Goal: Transaction & Acquisition: Purchase product/service

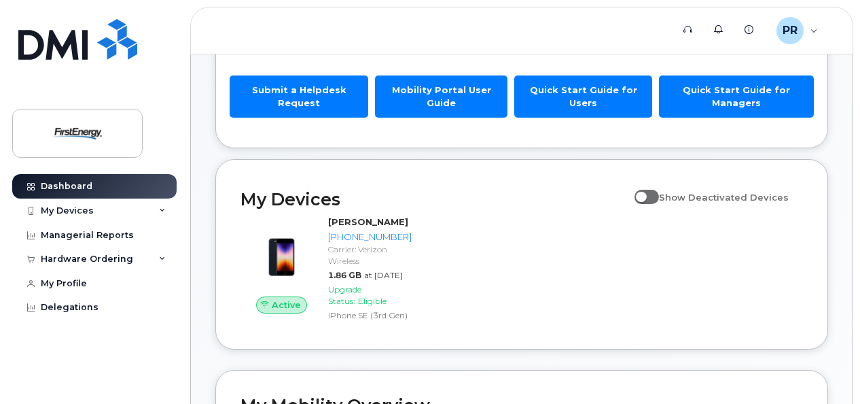
scroll to position [136, 0]
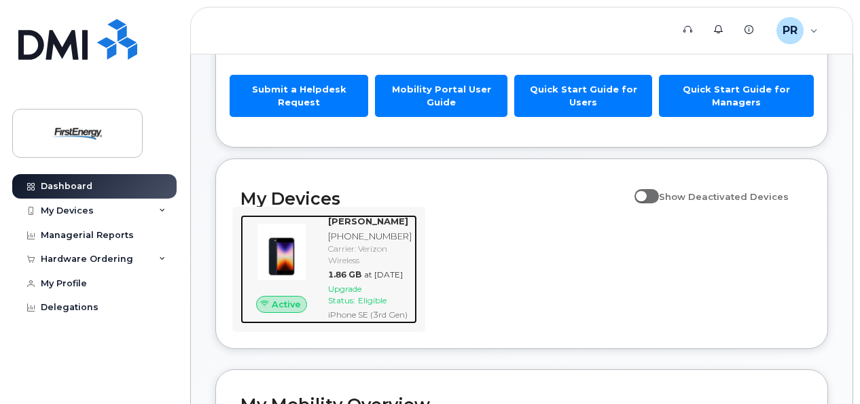
click at [283, 311] on span "Active" at bounding box center [286, 304] width 29 height 13
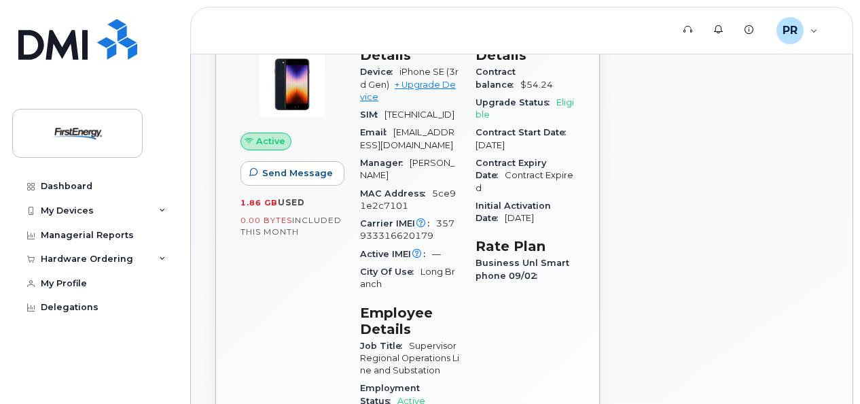
scroll to position [68, 0]
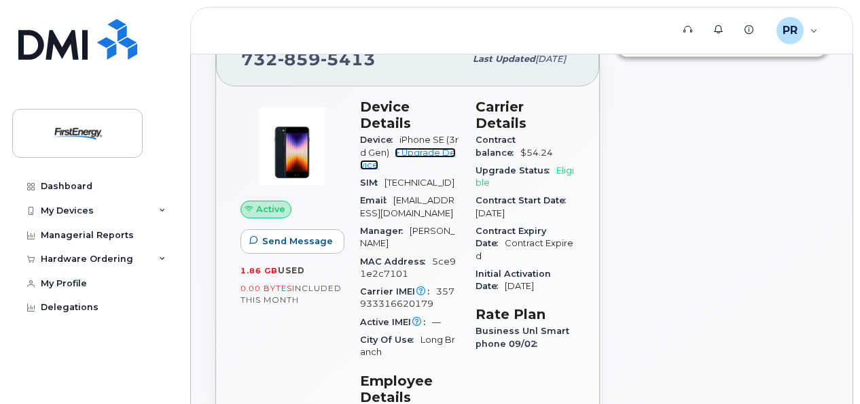
click at [434, 151] on link "+ Upgrade Device" at bounding box center [408, 158] width 96 height 22
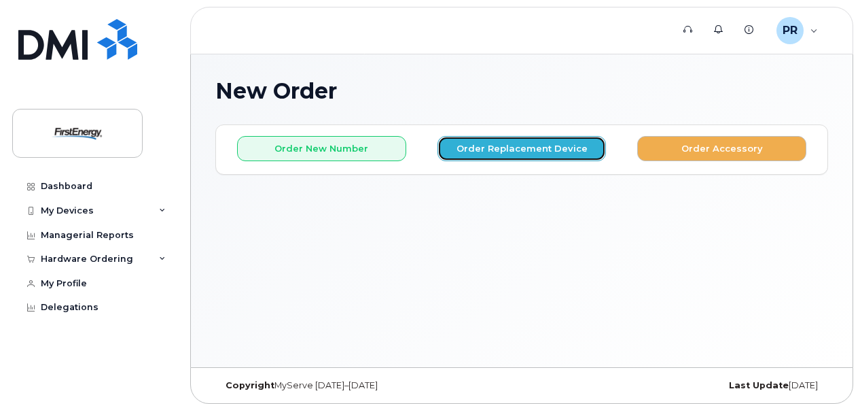
click at [514, 147] on button "Order Replacement Device" at bounding box center [522, 148] width 169 height 25
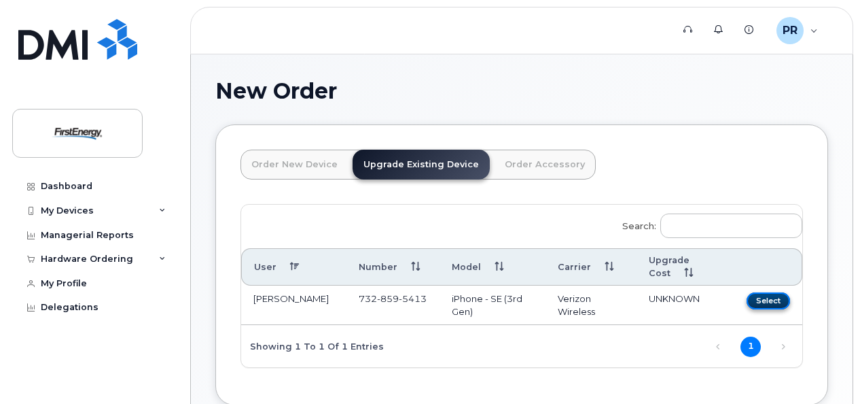
click at [774, 296] on button "Select" at bounding box center [768, 300] width 43 height 17
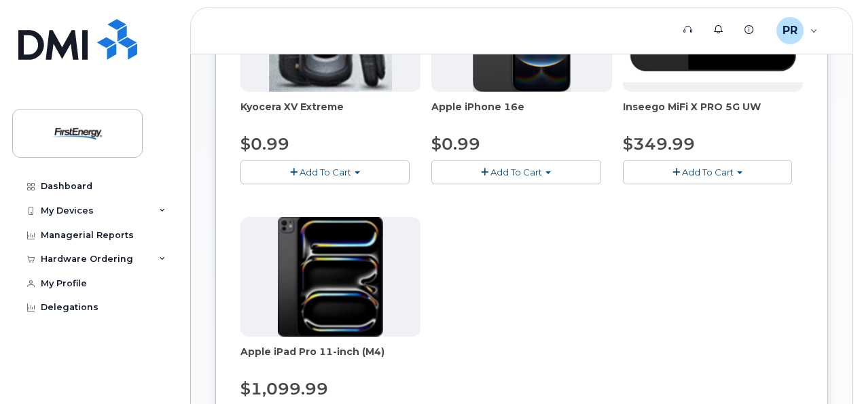
scroll to position [272, 0]
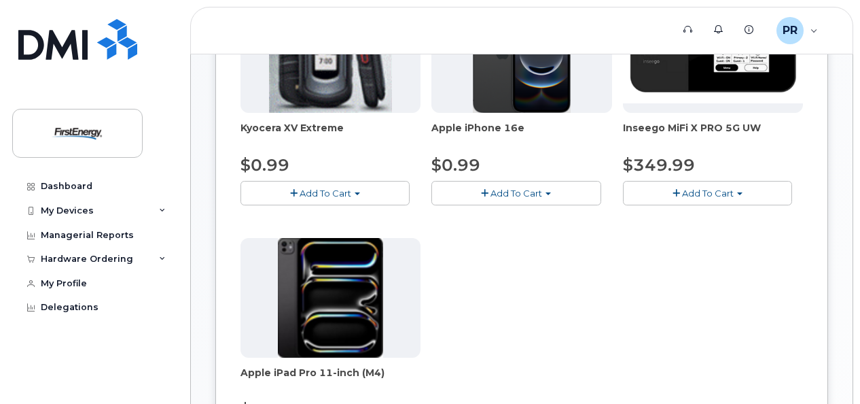
click at [507, 193] on span "Add To Cart" at bounding box center [517, 193] width 52 height 11
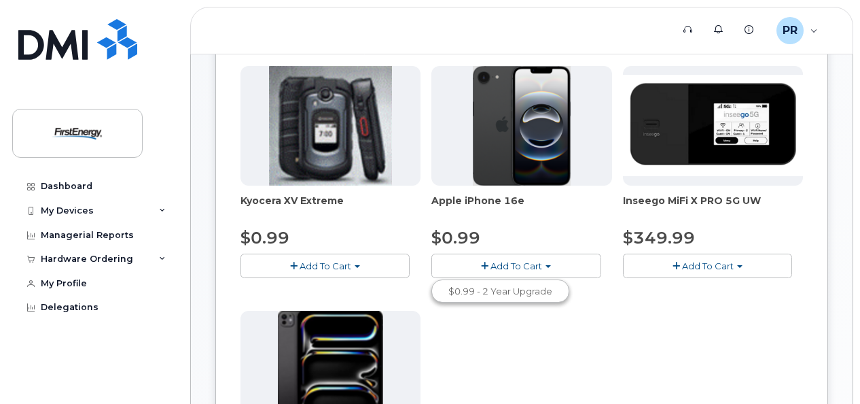
scroll to position [136, 0]
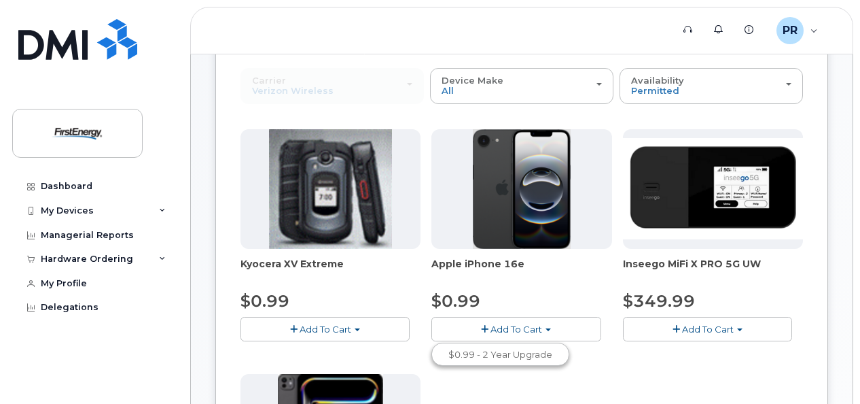
click at [506, 325] on span "Add To Cart" at bounding box center [517, 328] width 52 height 11
drag, startPoint x: 526, startPoint y: 321, endPoint x: 518, endPoint y: 331, distance: 13.1
click at [525, 322] on button "Add To Cart" at bounding box center [516, 329] width 169 height 24
click at [514, 349] on link "$0.99 - 2 Year Upgrade" at bounding box center [500, 354] width 131 height 17
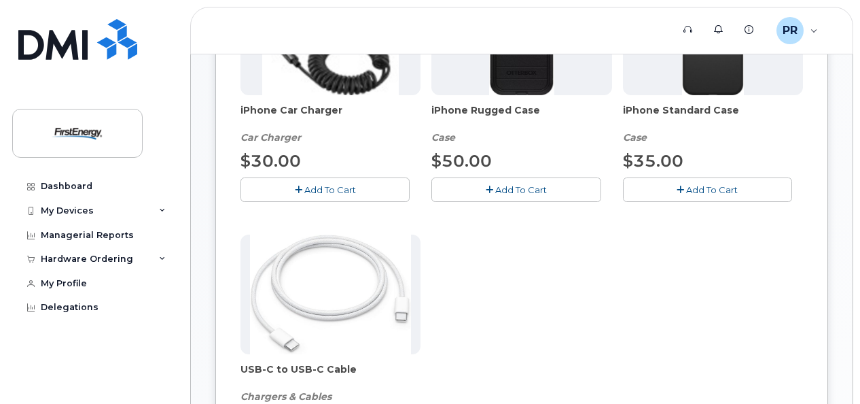
scroll to position [340, 0]
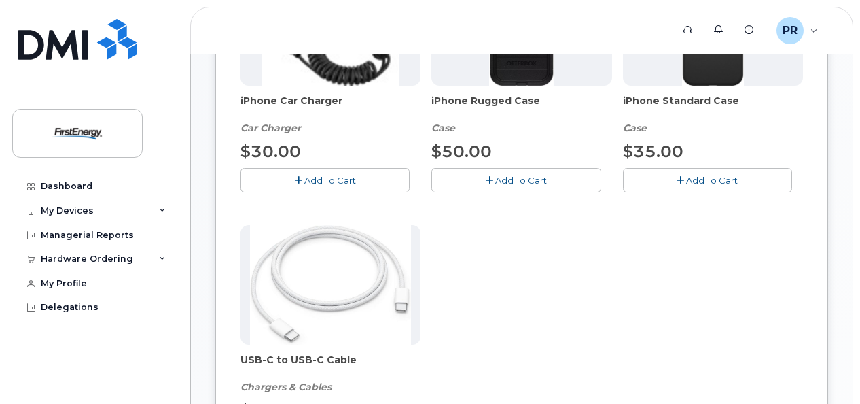
click at [699, 175] on span "Add To Cart" at bounding box center [712, 180] width 52 height 11
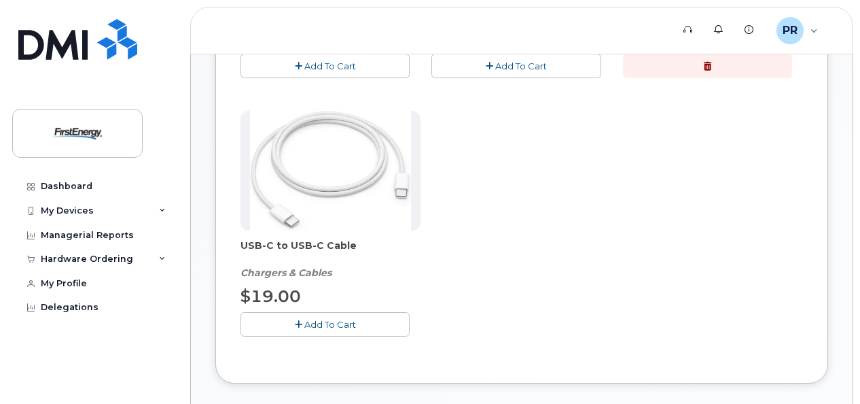
scroll to position [476, 0]
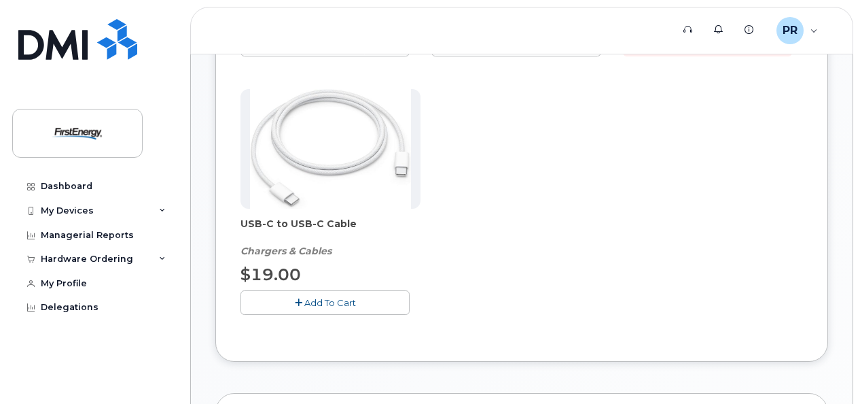
click at [330, 298] on span "Add To Cart" at bounding box center [330, 302] width 52 height 11
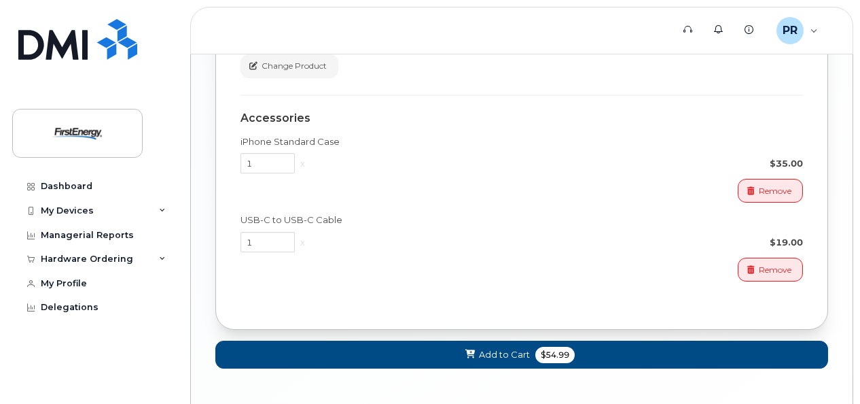
scroll to position [1223, 0]
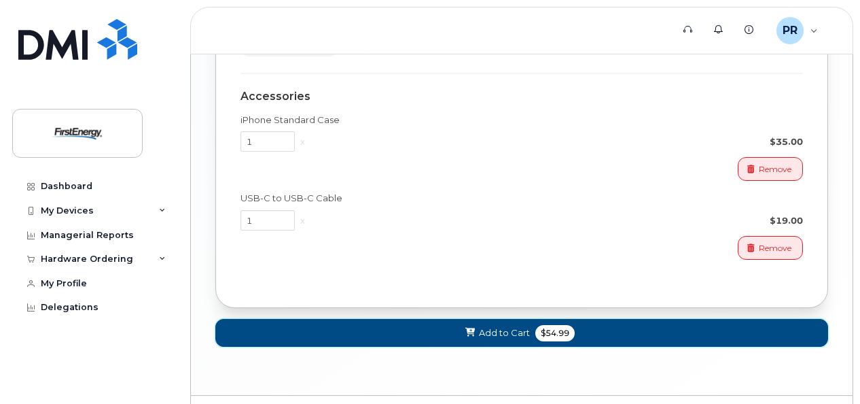
click at [508, 326] on span "Add to Cart" at bounding box center [504, 332] width 51 height 13
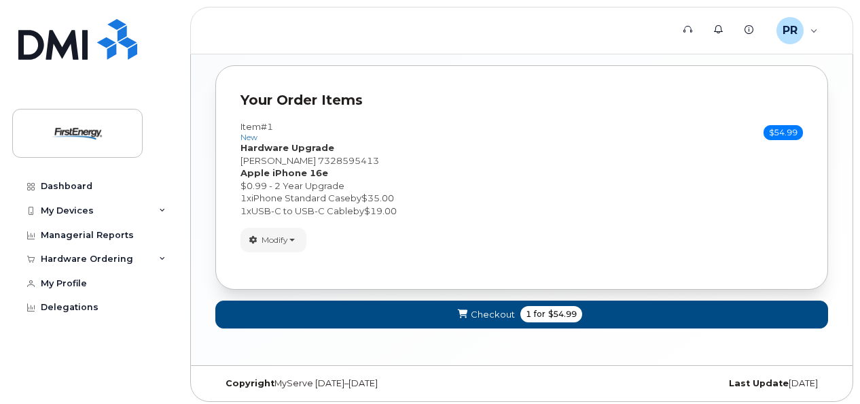
scroll to position [822, 0]
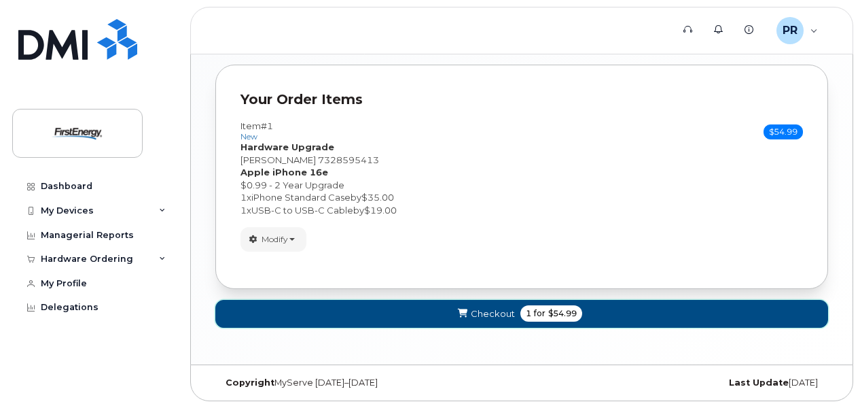
click at [491, 307] on span "Checkout" at bounding box center [493, 313] width 44 height 13
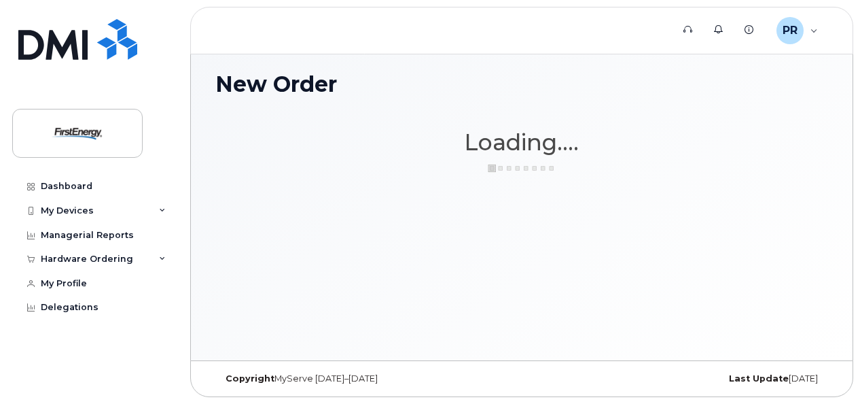
scroll to position [6, 0]
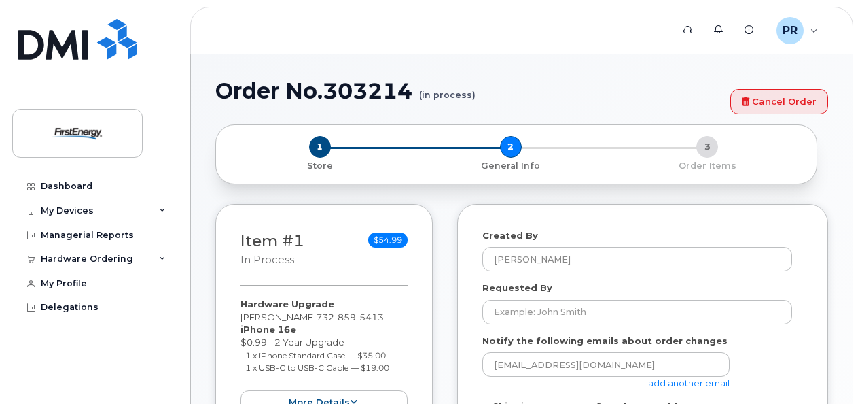
select select
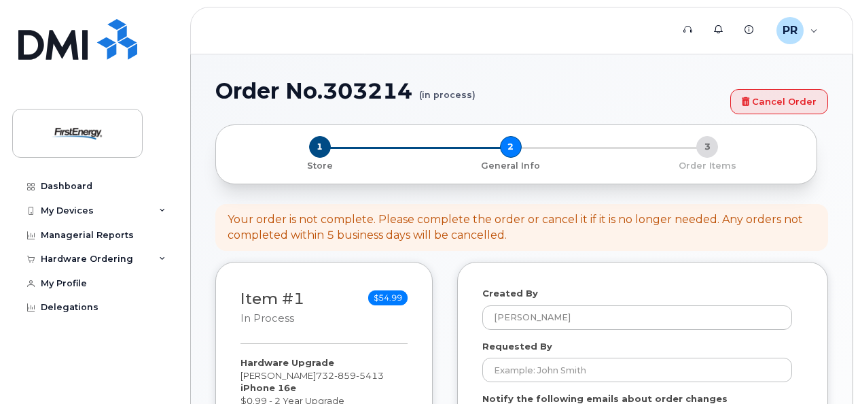
click at [516, 152] on div "1 Store 2 General Info 3 Order Items" at bounding box center [516, 154] width 579 height 36
click at [705, 144] on div "1 Store 2 General Info 3 Order Items" at bounding box center [516, 154] width 579 height 36
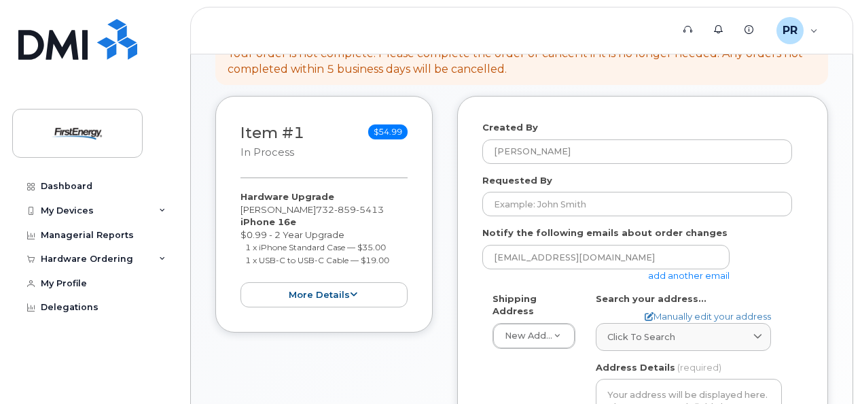
scroll to position [204, 0]
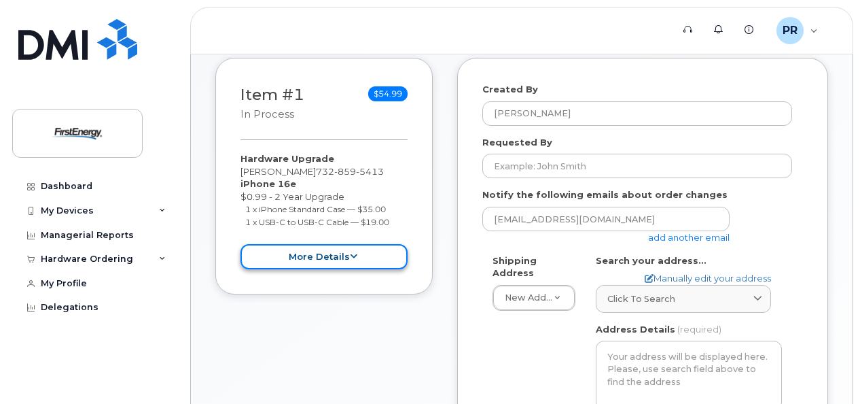
click at [353, 256] on icon at bounding box center [353, 256] width 7 height 9
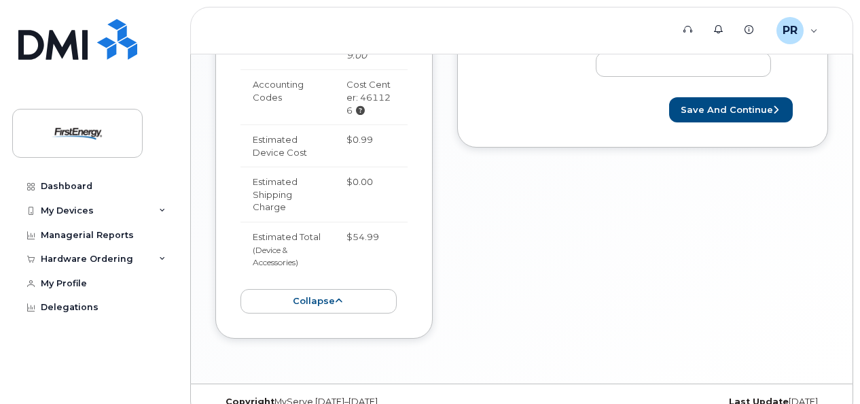
scroll to position [701, 0]
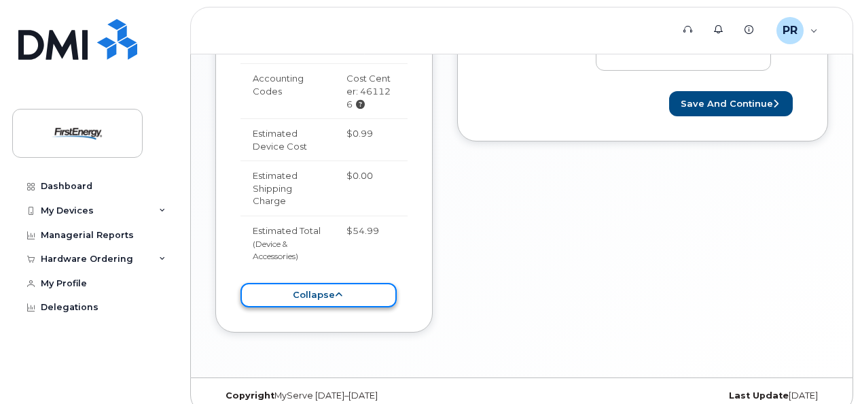
click at [340, 290] on icon at bounding box center [338, 294] width 7 height 9
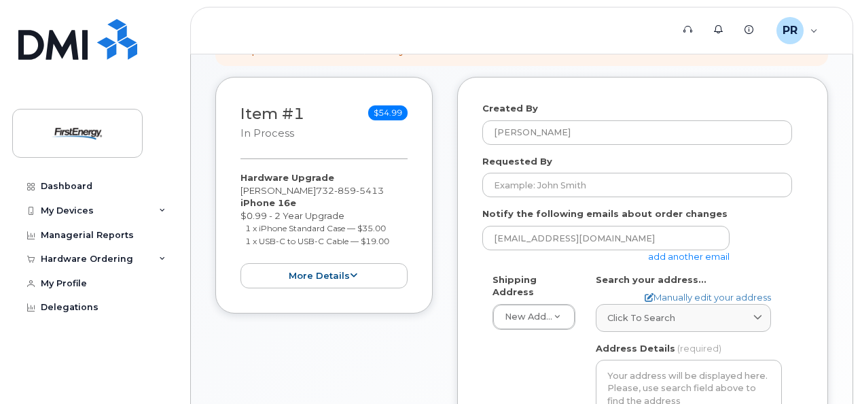
scroll to position [117, 0]
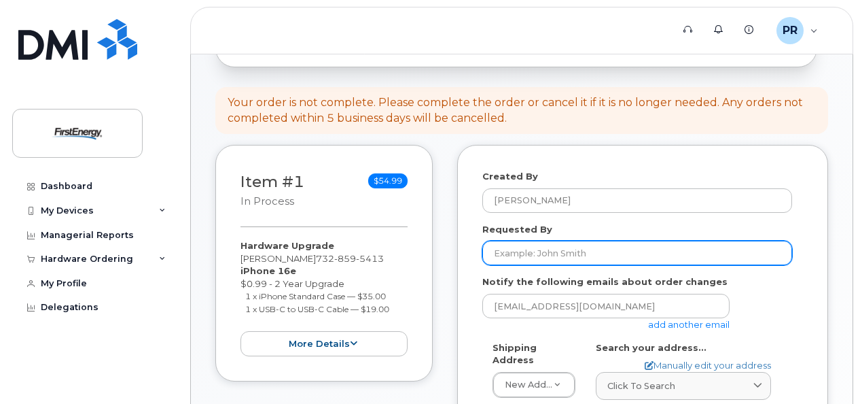
click at [539, 253] on input "Requested By" at bounding box center [637, 253] width 310 height 24
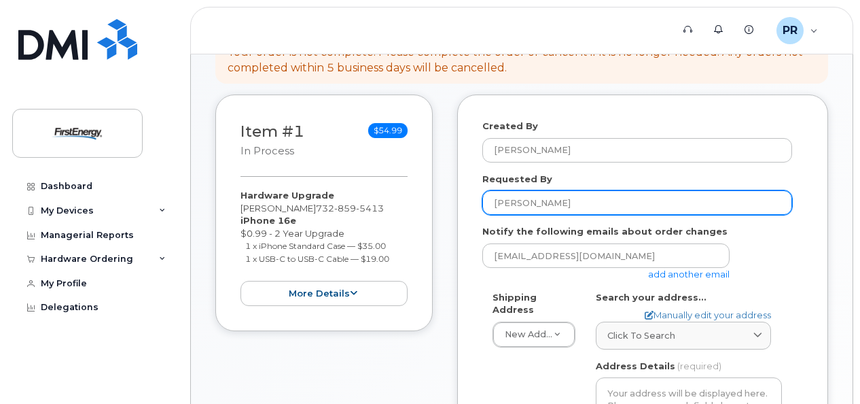
scroll to position [185, 0]
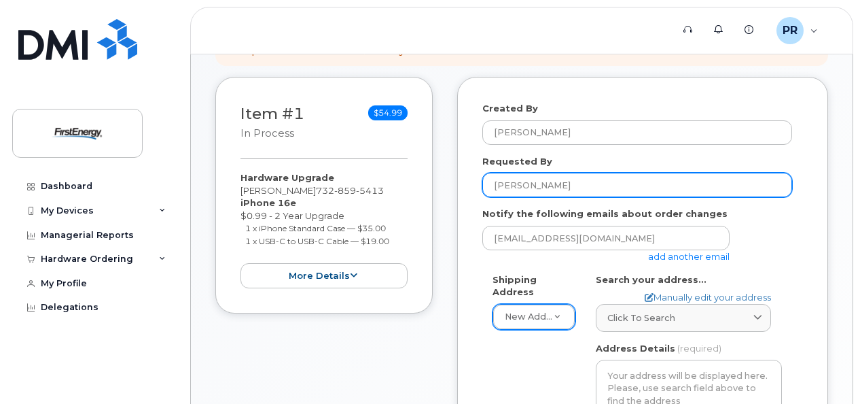
type input "[PERSON_NAME]"
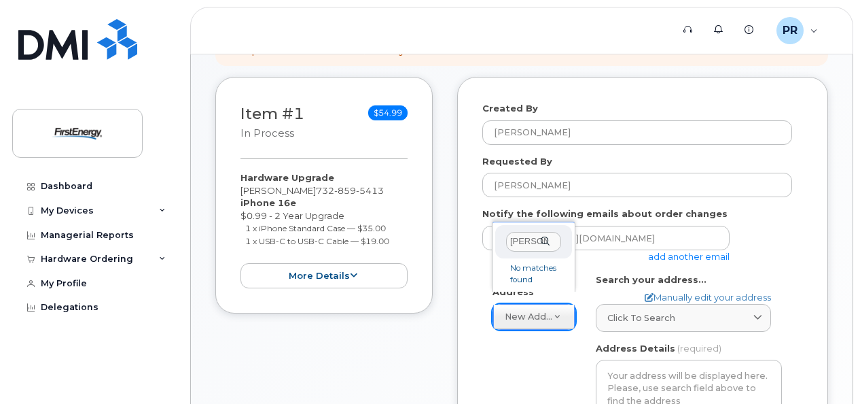
scroll to position [0, 90]
type input "3 Melanie Way Manahawkin NJ 08050"
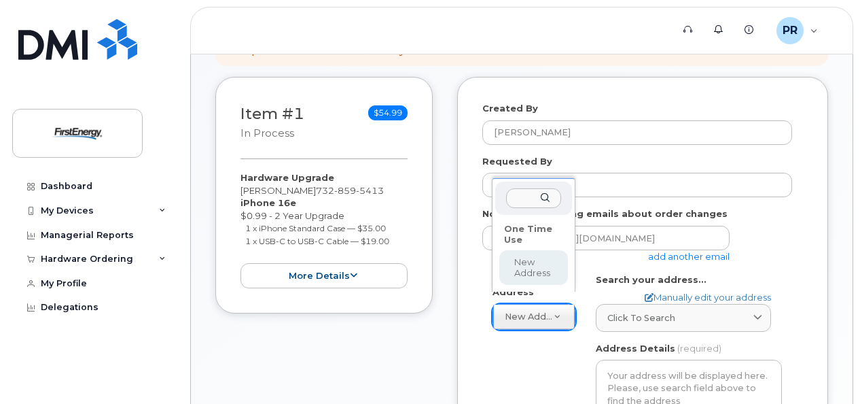
select select
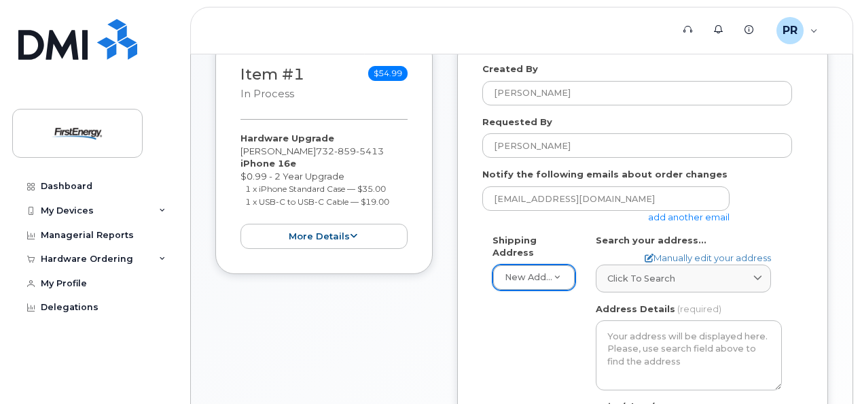
scroll to position [253, 0]
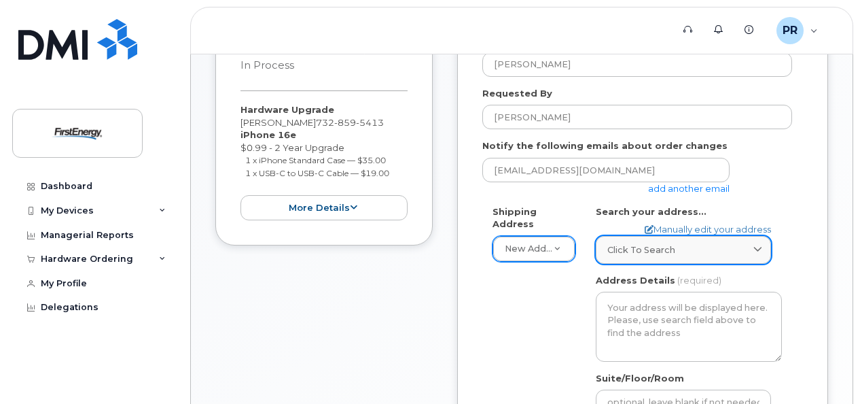
click at [760, 251] on icon at bounding box center [758, 249] width 9 height 9
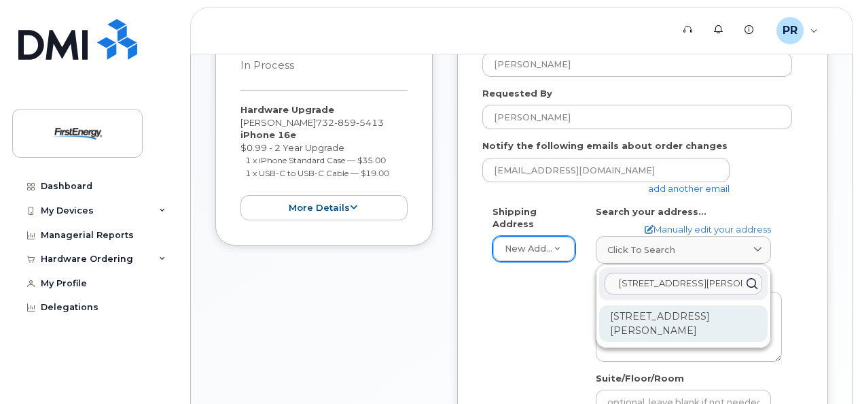
type input "3 melanie way"
click at [669, 317] on div "3 Melanie Way Manahawkin NJ 08050-2157" at bounding box center [683, 323] width 169 height 37
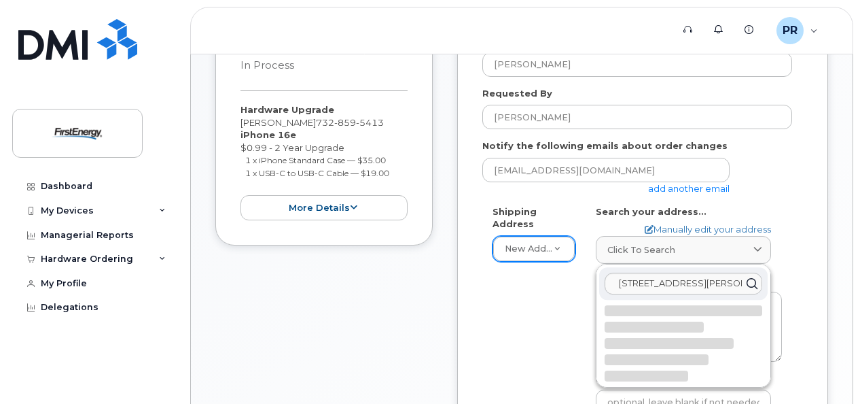
select select
type textarea "3 Melanie Way MANAHAWKIN NJ 08050-2157 UNITED STATES"
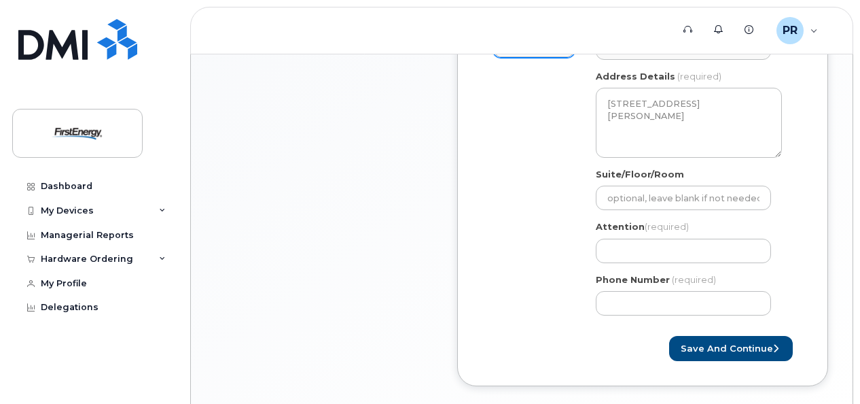
scroll to position [389, 0]
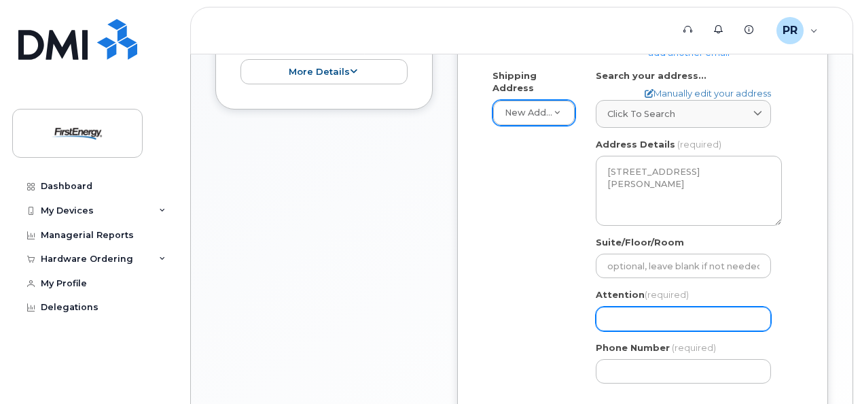
click at [644, 319] on input "Attention (required)" at bounding box center [683, 318] width 175 height 24
select select
type input "R"
select select
type input "Ro"
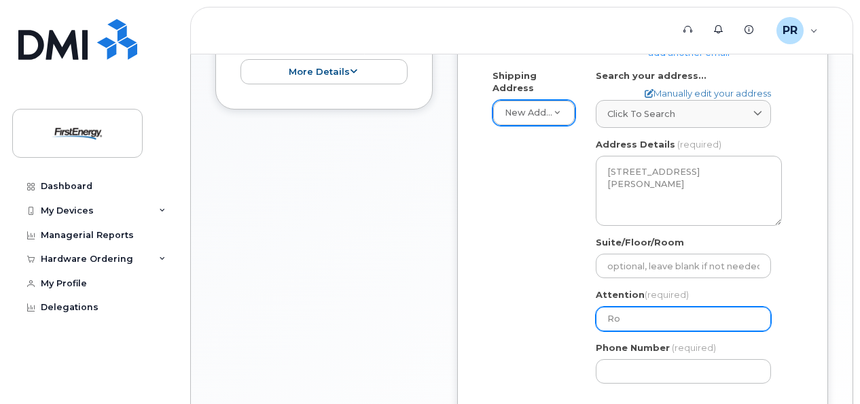
select select
type input "Rob"
select select
type input "Robe"
select select
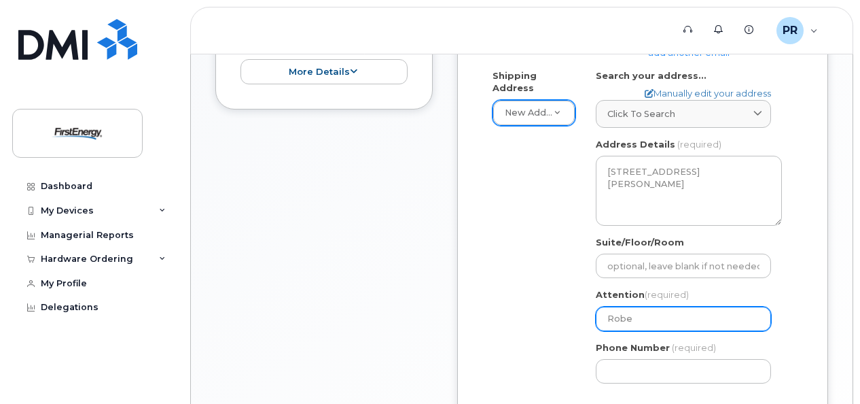
type input "Rober"
select select
type input "Robert"
select select
type input "Robert P"
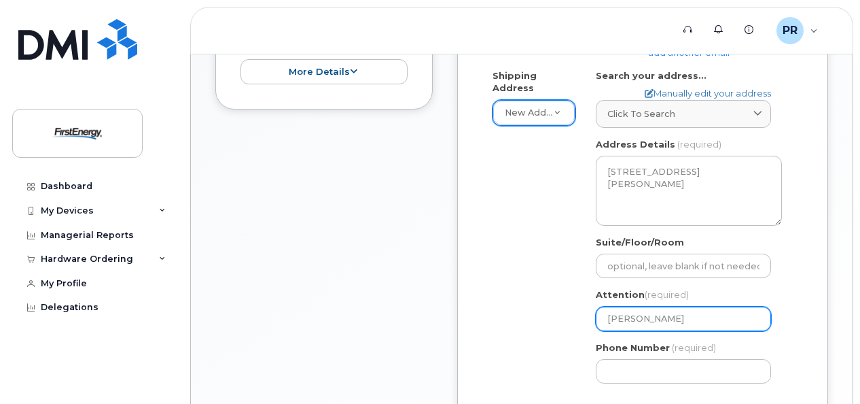
select select
type input "Robert Pi"
select select
type input "Robert Pir"
select select
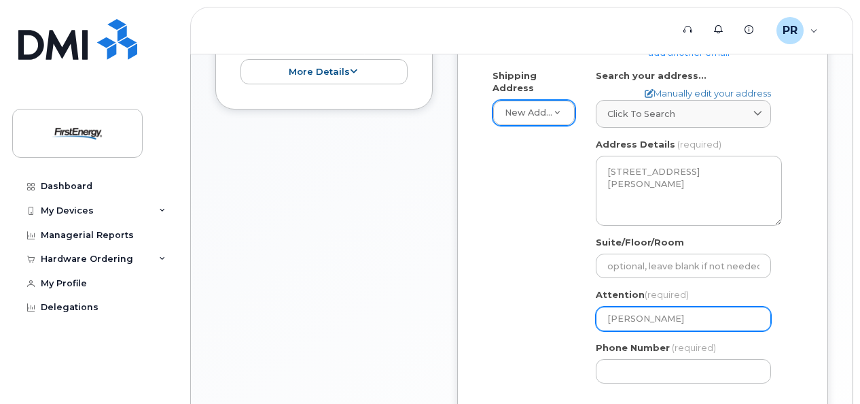
type input "Robert Pirr"
select select
type input "Robert Pirre"
select select
type input "Robert Pirrel"
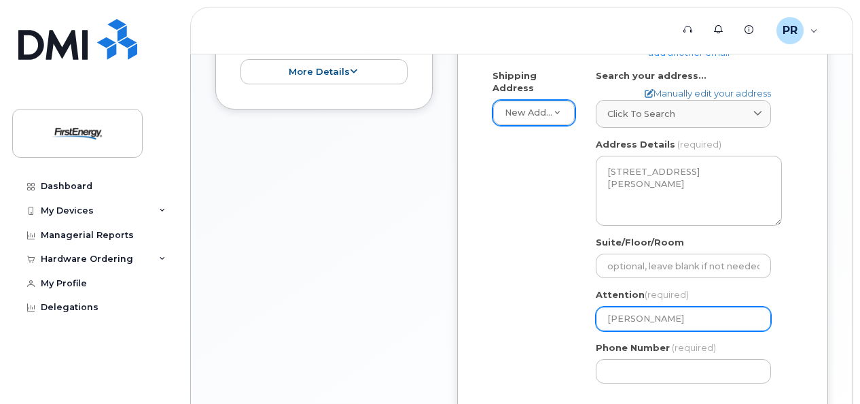
select select
type input "Robert Pirrell"
select select
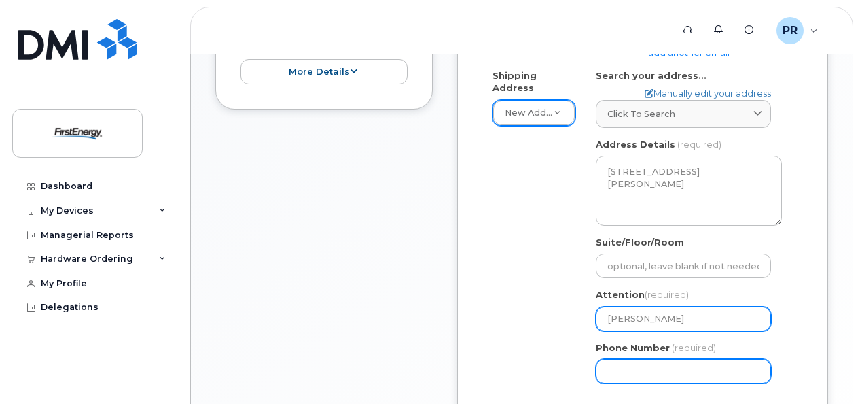
type input "[PERSON_NAME]"
click at [645, 366] on input "Phone Number" at bounding box center [683, 371] width 175 height 24
type input "7328595413"
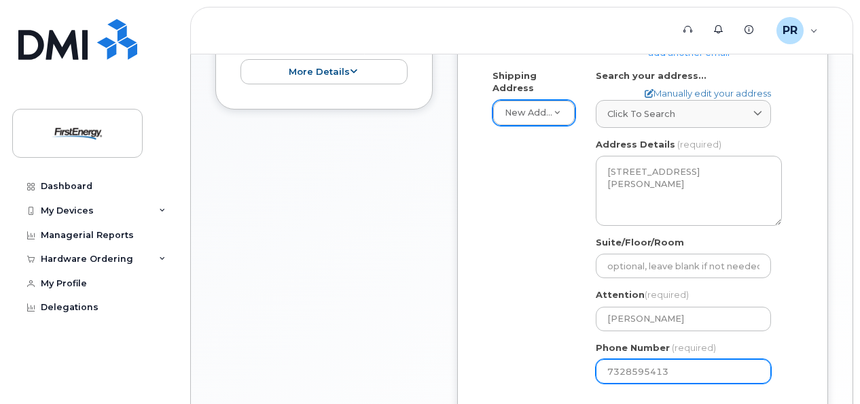
type input "1 Preventorium Rd Farmingdale New Jersey 07727"
select select
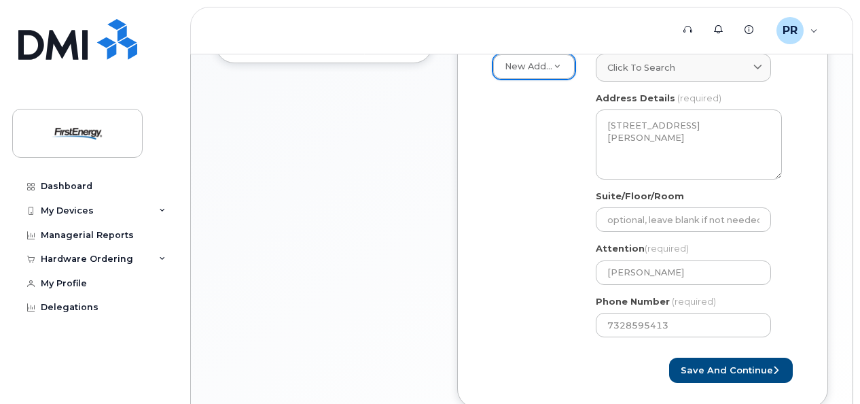
scroll to position [457, 0]
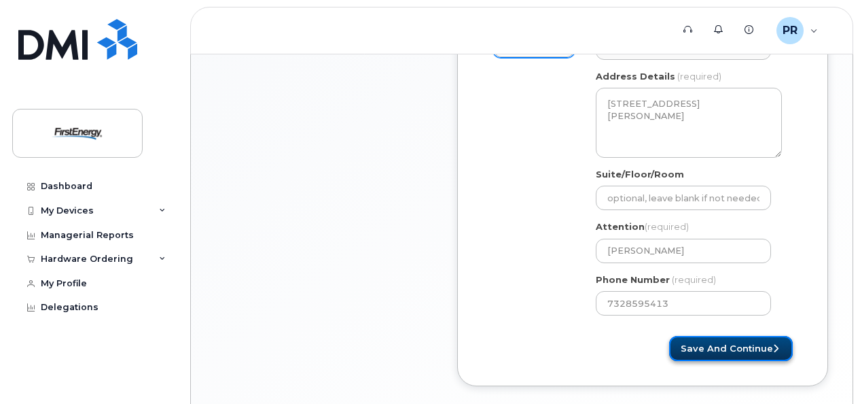
click at [733, 340] on button "Save and Continue" at bounding box center [731, 348] width 124 height 25
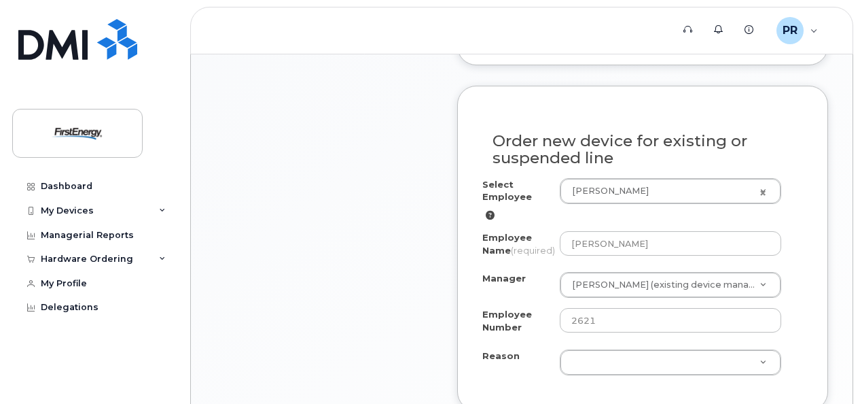
scroll to position [747, 0]
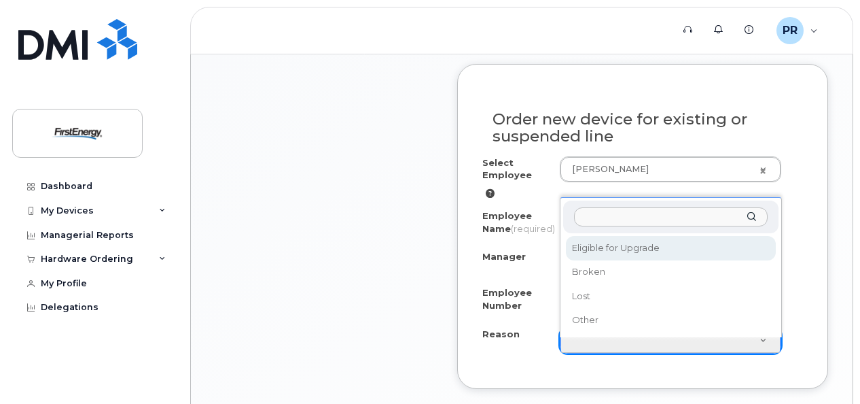
select select "eligible_for_upgrade"
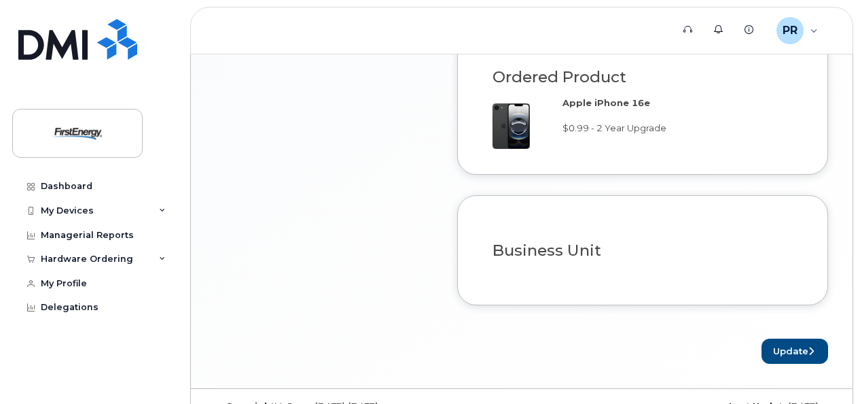
scroll to position [1169, 0]
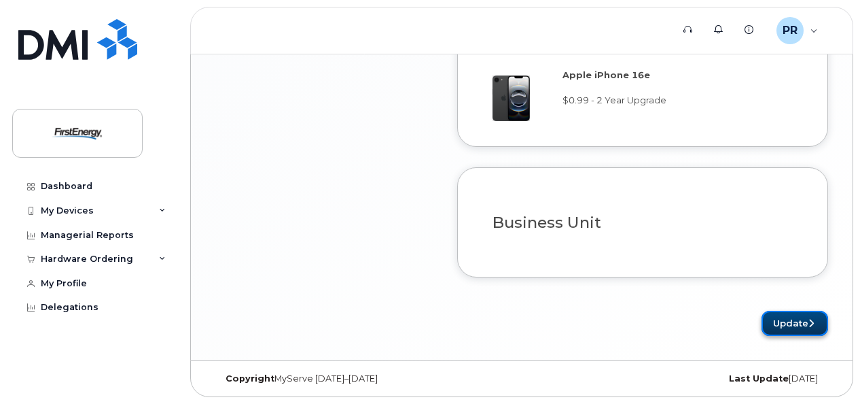
click at [777, 323] on button "Update" at bounding box center [795, 323] width 67 height 25
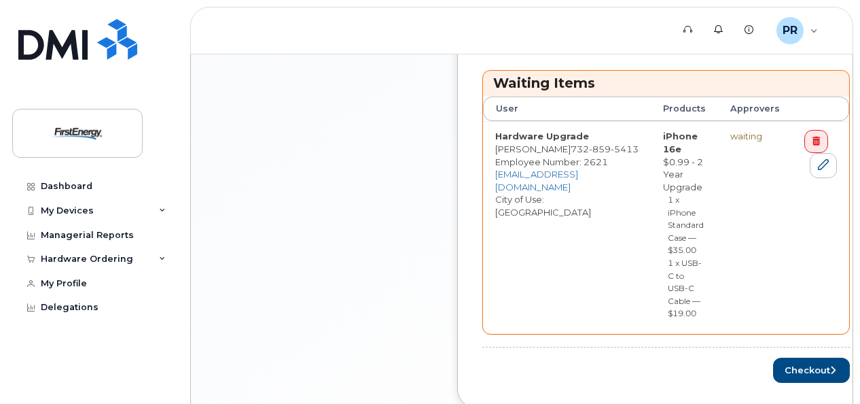
scroll to position [678, 0]
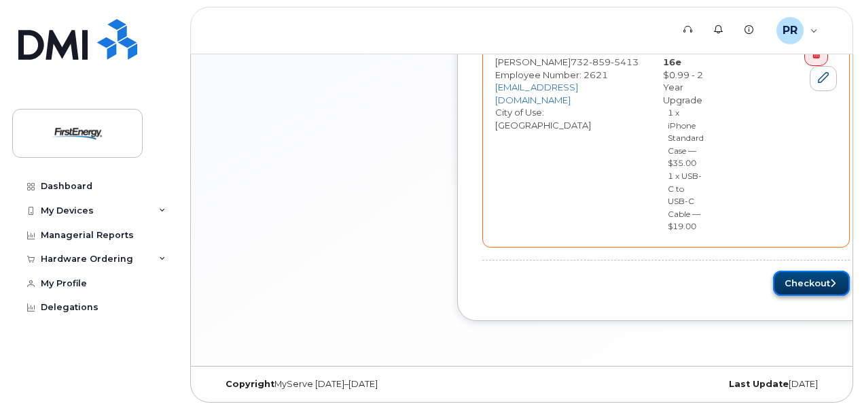
click at [792, 278] on button "Checkout" at bounding box center [811, 282] width 77 height 25
